Goal: Find specific page/section: Find specific page/section

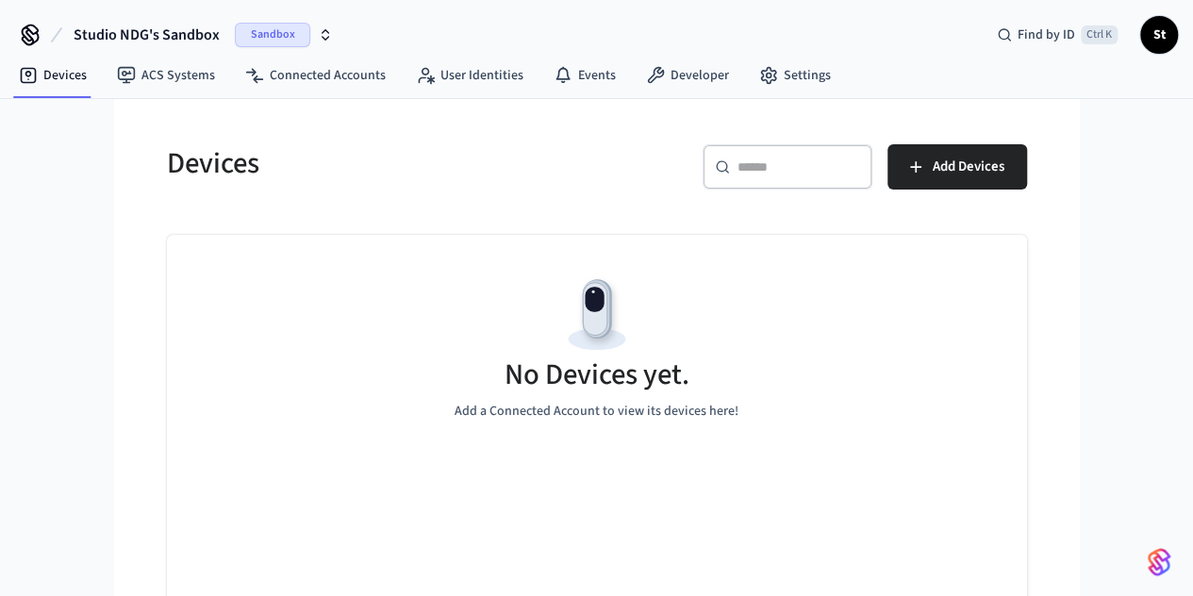
click at [259, 35] on span "Sandbox" at bounding box center [272, 35] width 75 height 25
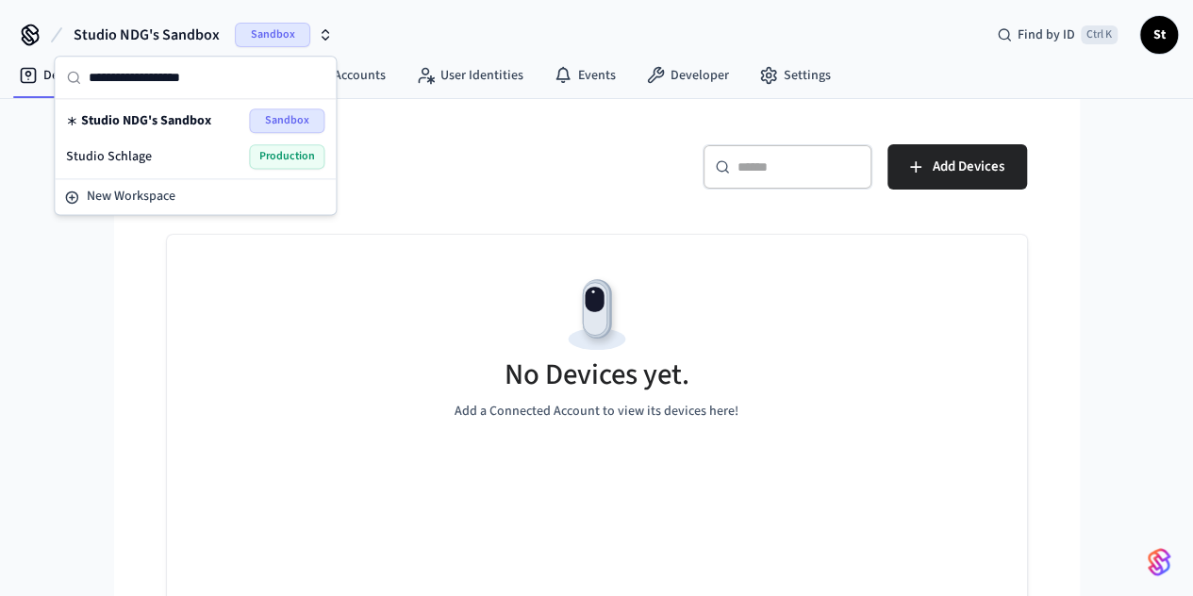
click at [172, 155] on div "Studio Schlage Production" at bounding box center [195, 156] width 258 height 25
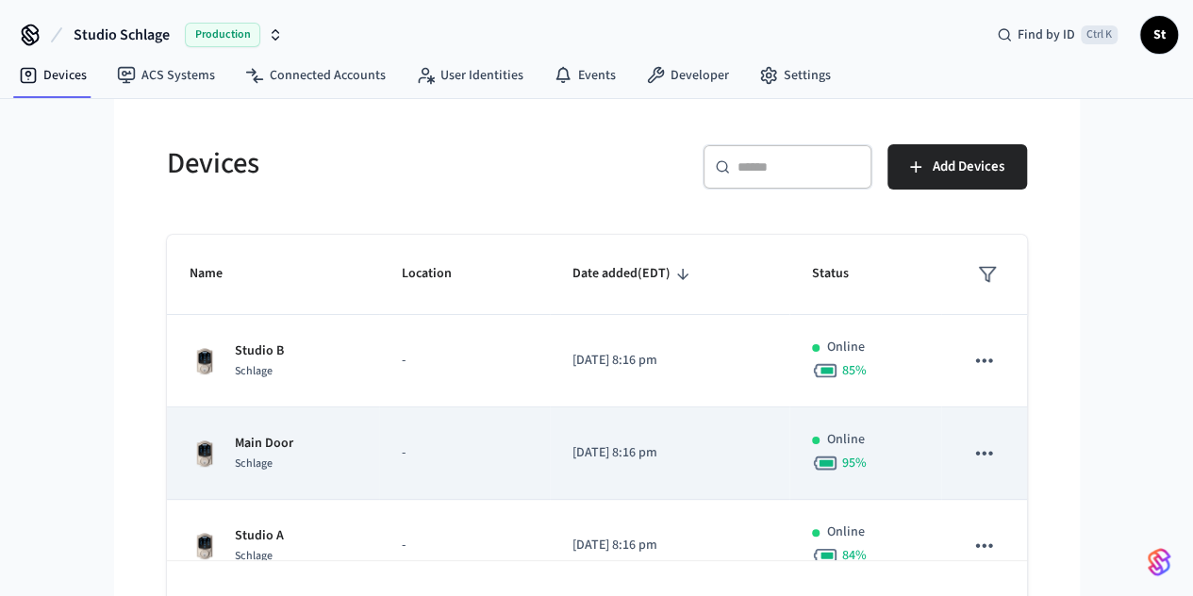
click at [259, 458] on div "Main Door Schlage" at bounding box center [273, 454] width 167 height 40
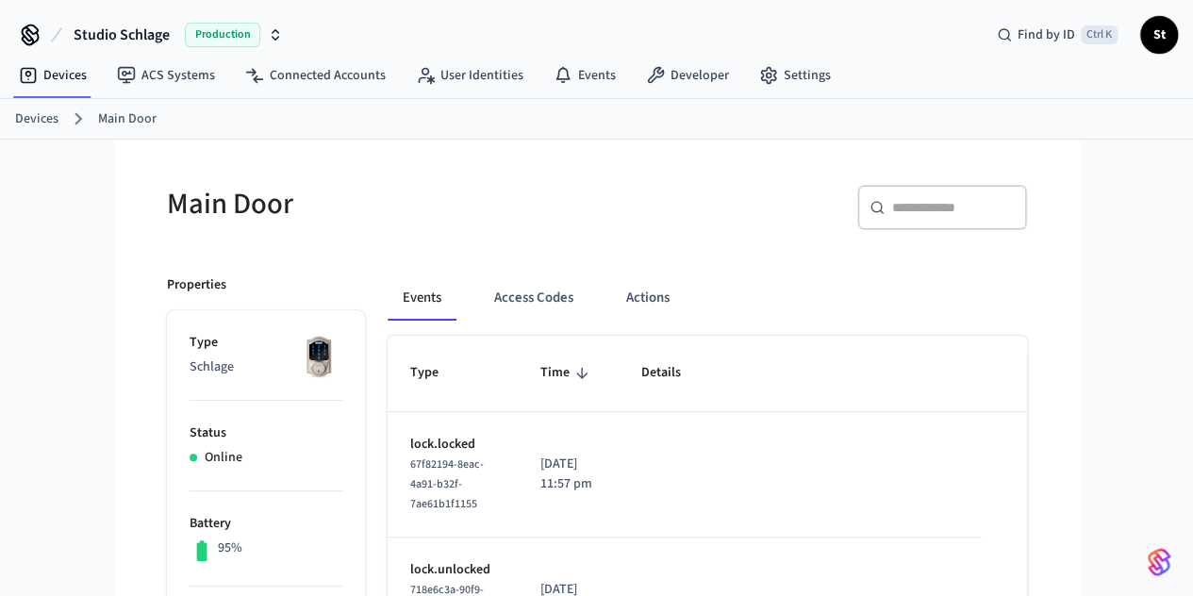
click at [42, 114] on link "Devices" at bounding box center [36, 119] width 43 height 20
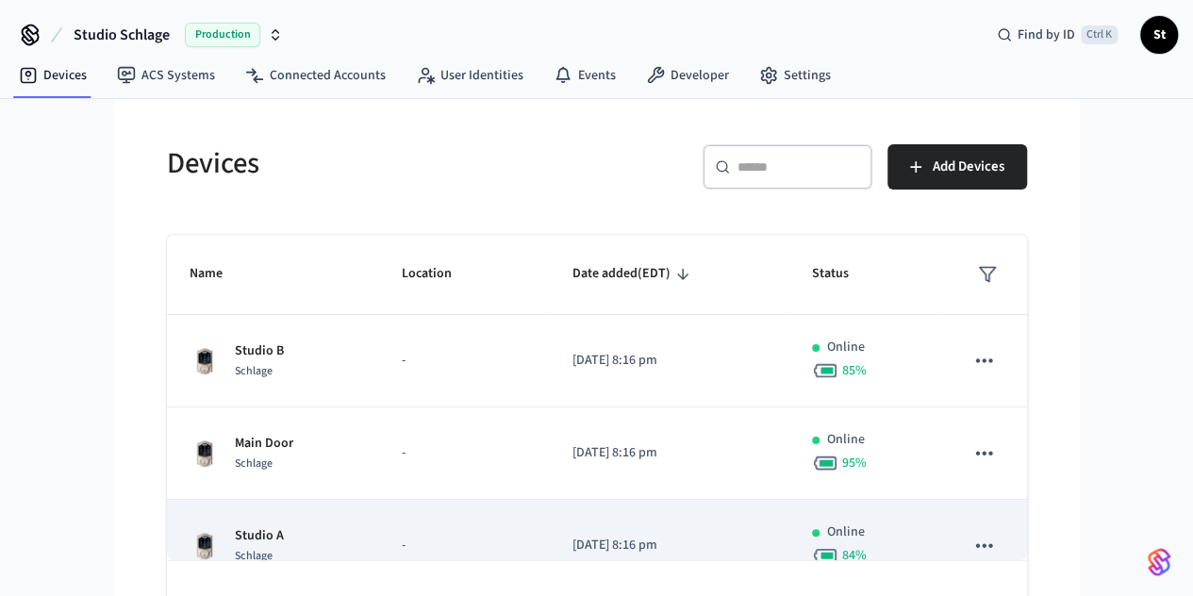
click at [208, 542] on div "Studio A Schlage" at bounding box center [273, 546] width 167 height 40
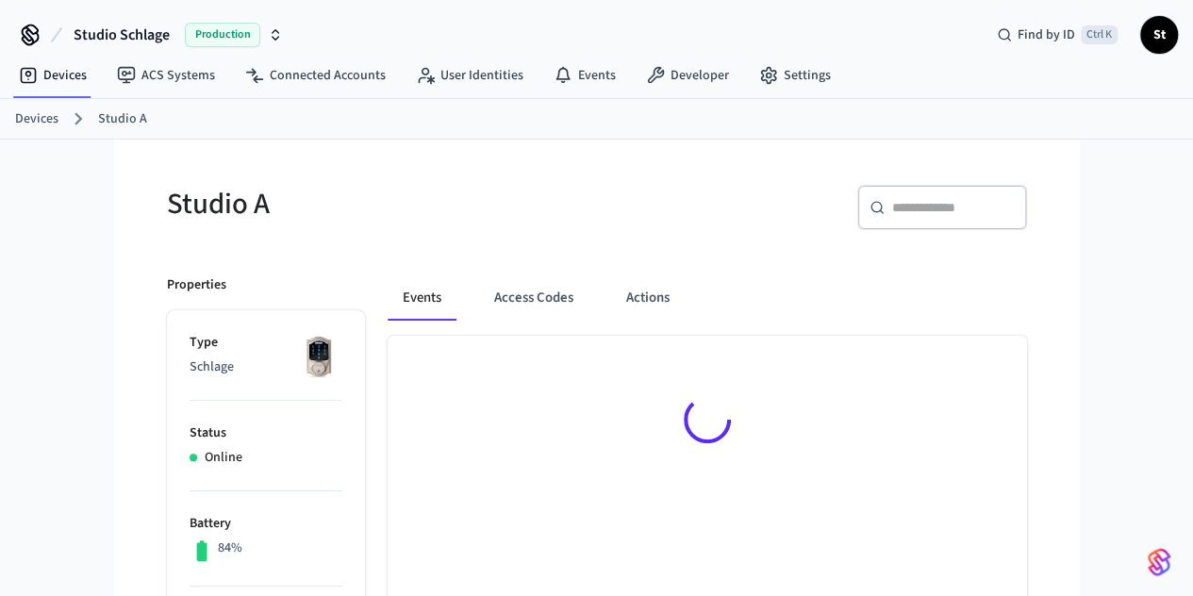
click at [42, 124] on link "Devices" at bounding box center [36, 119] width 43 height 20
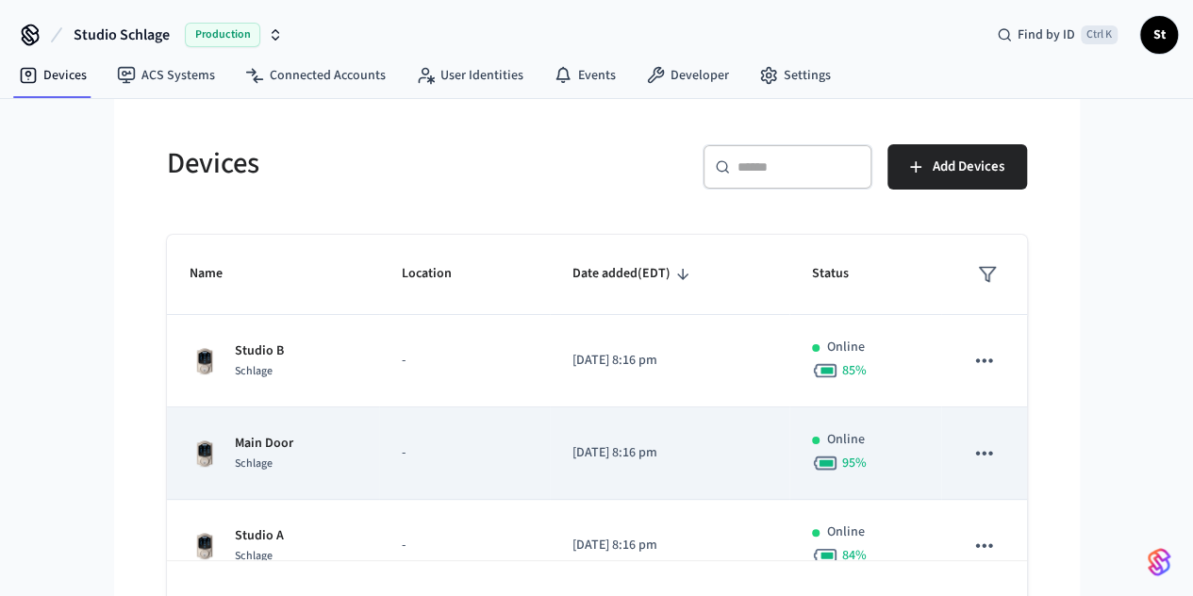
click at [228, 418] on td "Main Door Schlage" at bounding box center [273, 453] width 212 height 92
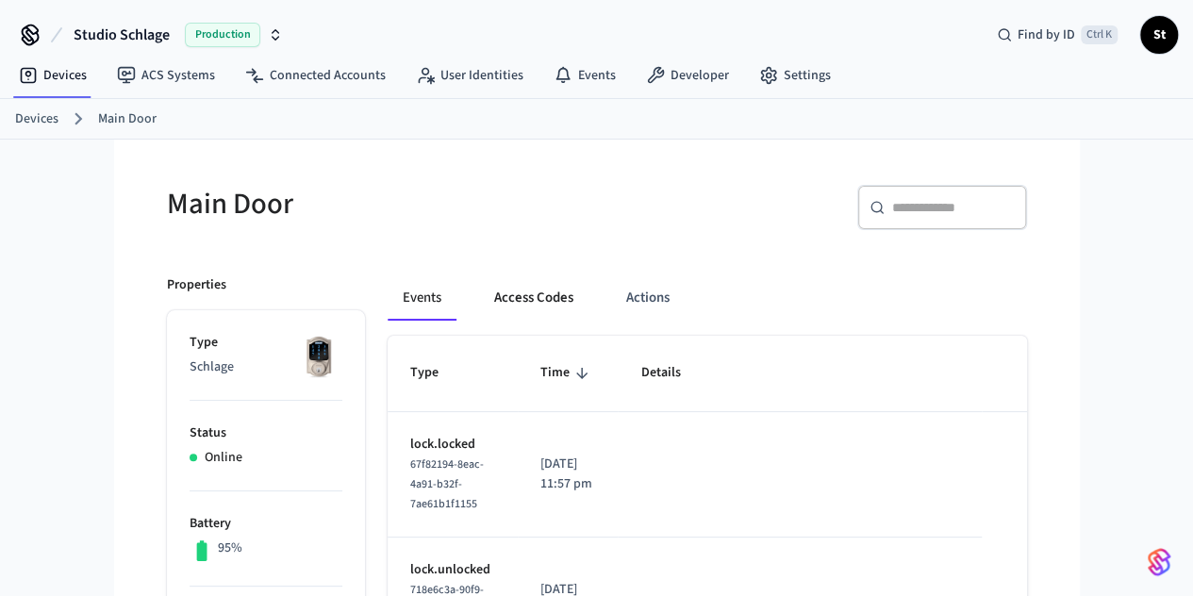
click at [479, 291] on button "Access Codes" at bounding box center [533, 297] width 109 height 45
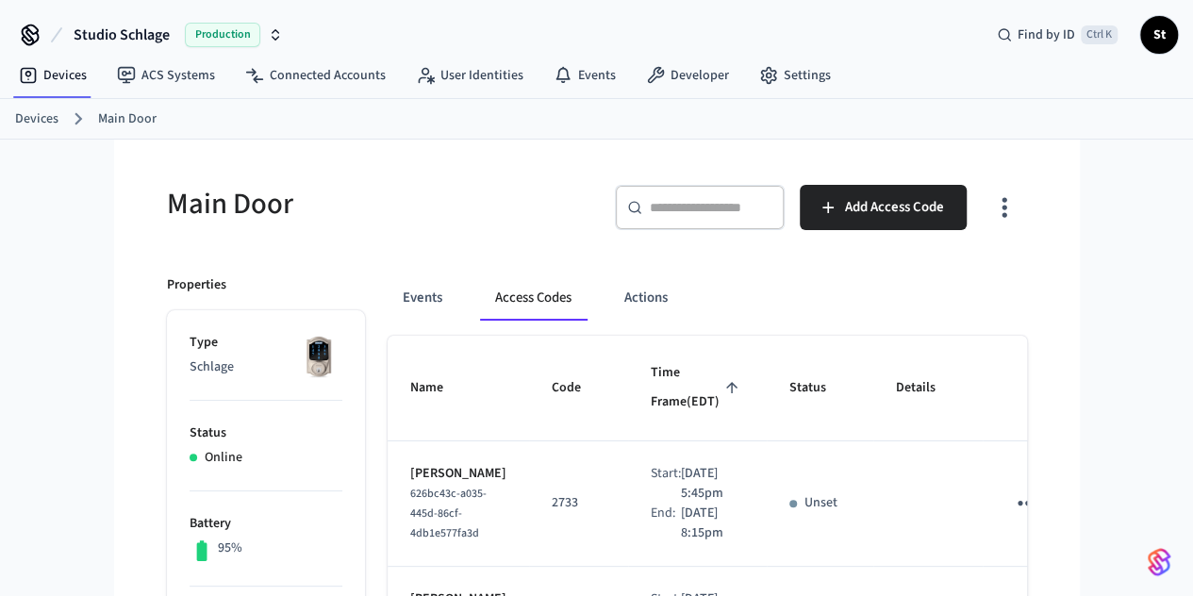
click at [40, 112] on link "Devices" at bounding box center [36, 119] width 43 height 20
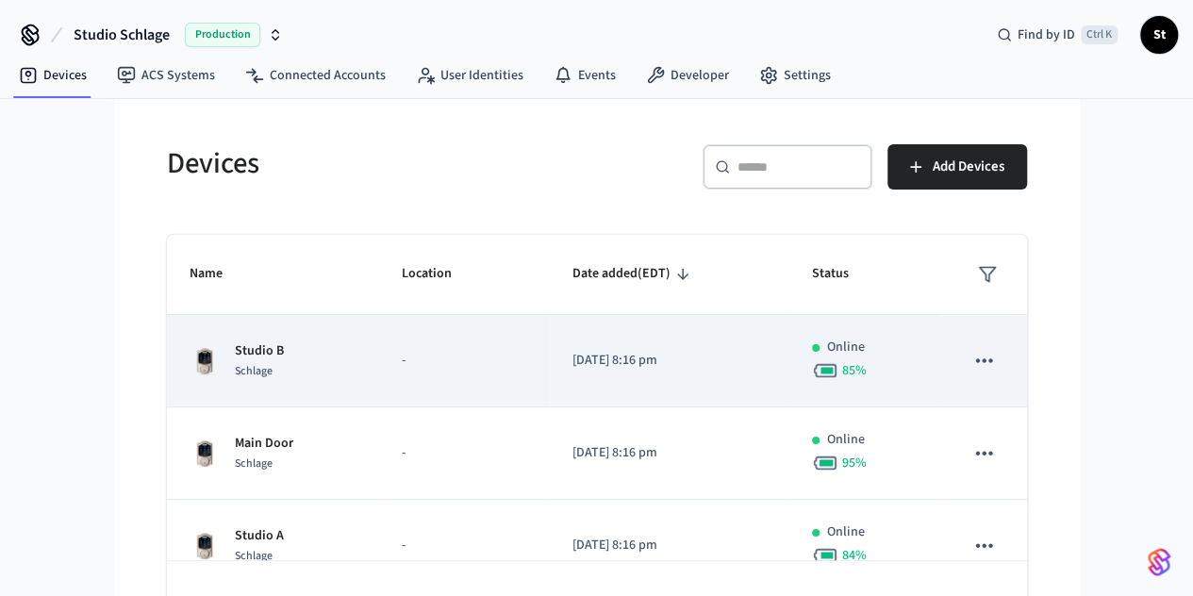
click at [190, 348] on div "Studio B Schlage" at bounding box center [273, 361] width 167 height 40
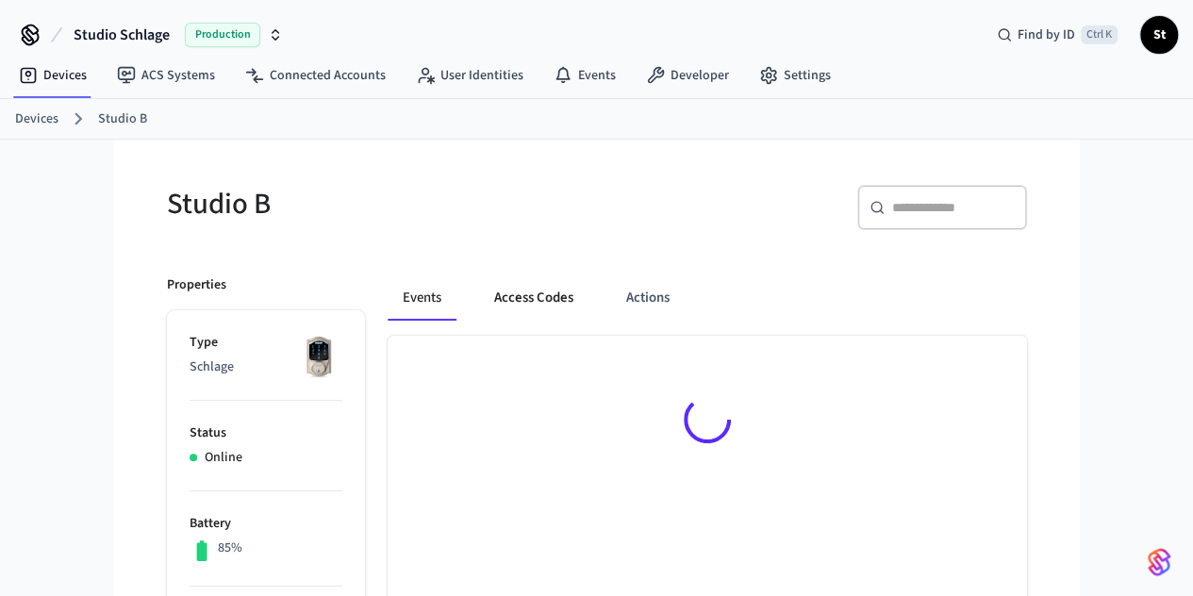
click at [511, 295] on button "Access Codes" at bounding box center [533, 297] width 109 height 45
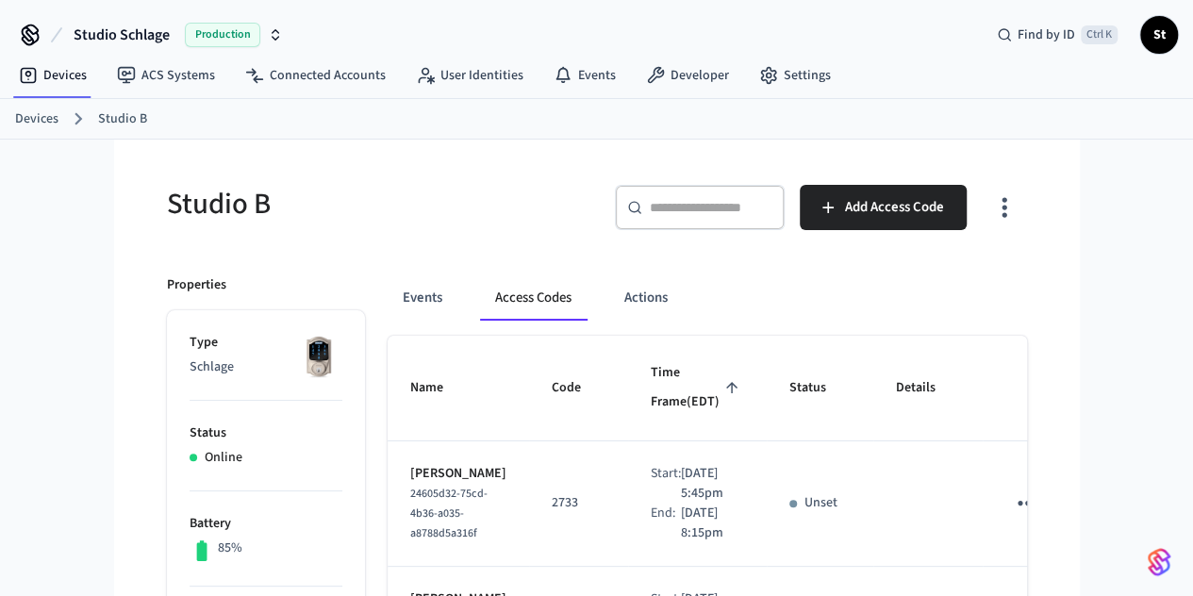
click at [43, 114] on link "Devices" at bounding box center [36, 119] width 43 height 20
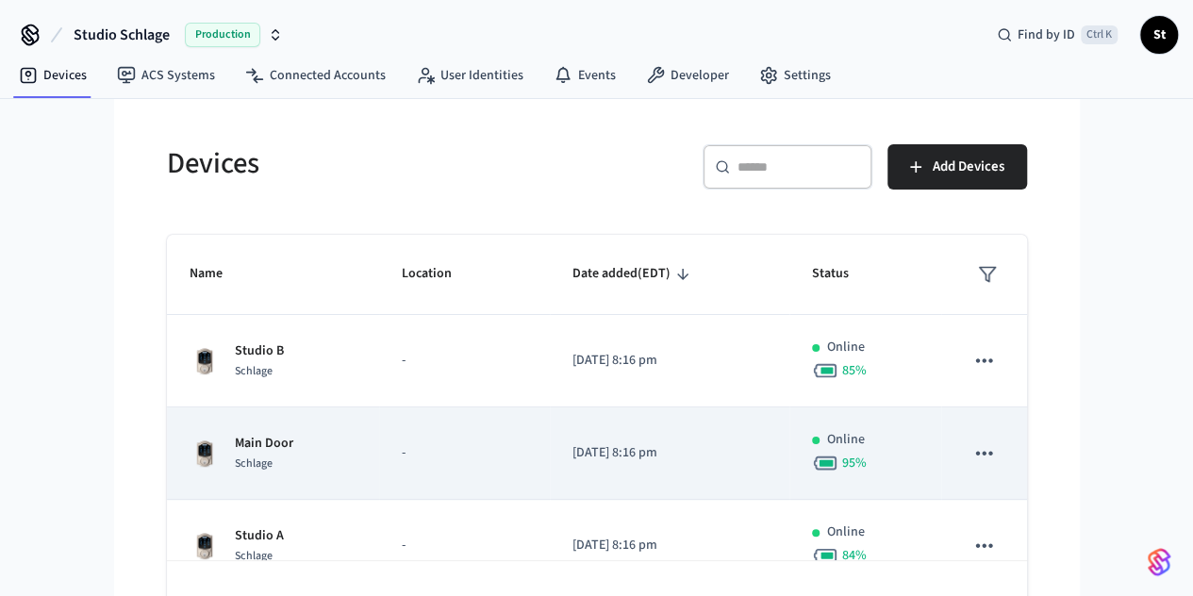
click at [302, 457] on td "Main Door Schlage" at bounding box center [273, 453] width 212 height 92
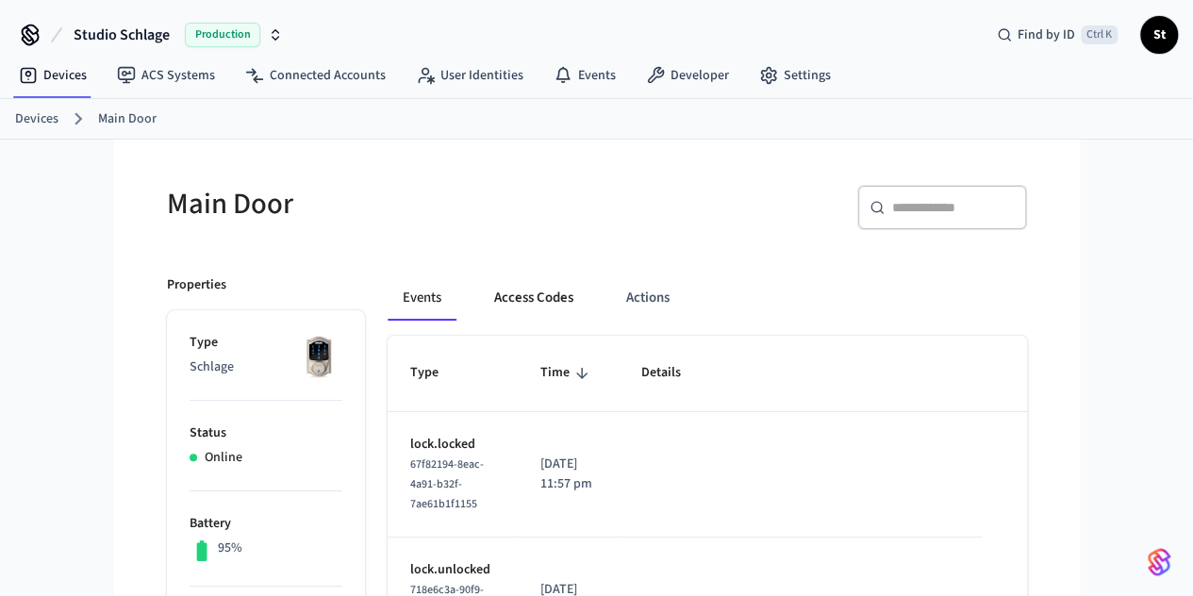
click at [489, 292] on button "Access Codes" at bounding box center [533, 297] width 109 height 45
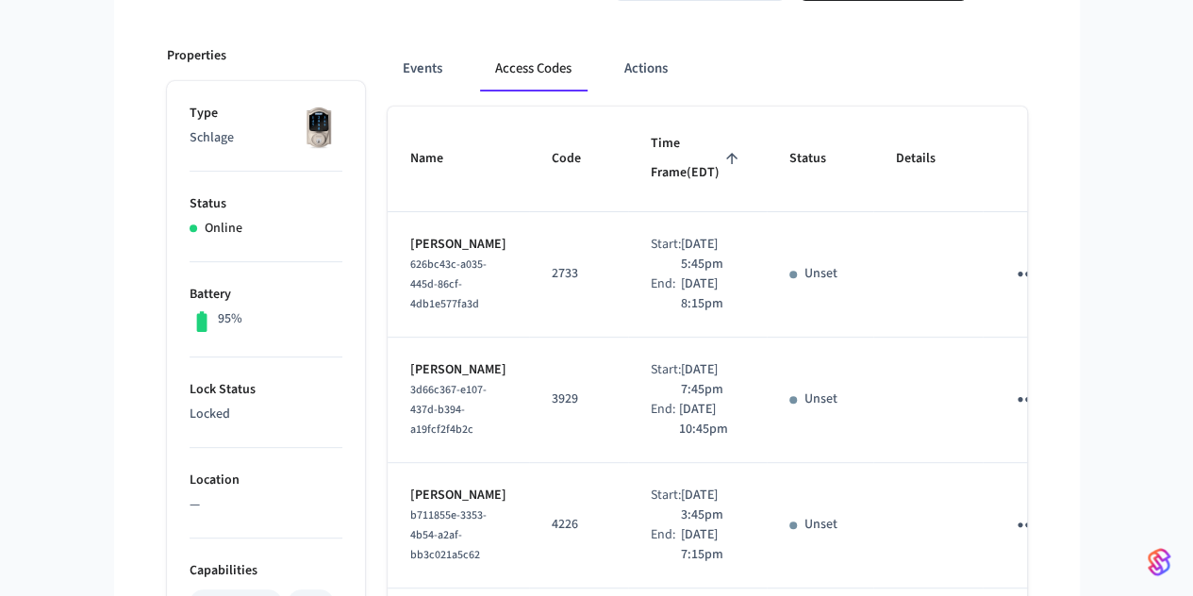
scroll to position [230, 0]
